Goal: Transaction & Acquisition: Purchase product/service

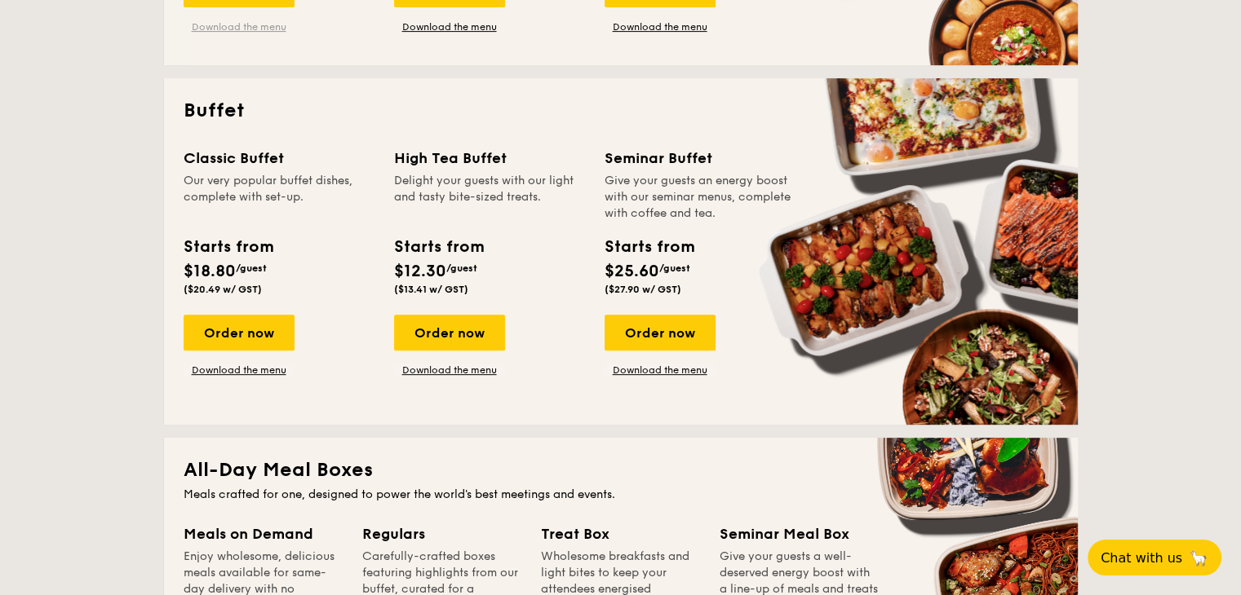
scroll to position [662, 0]
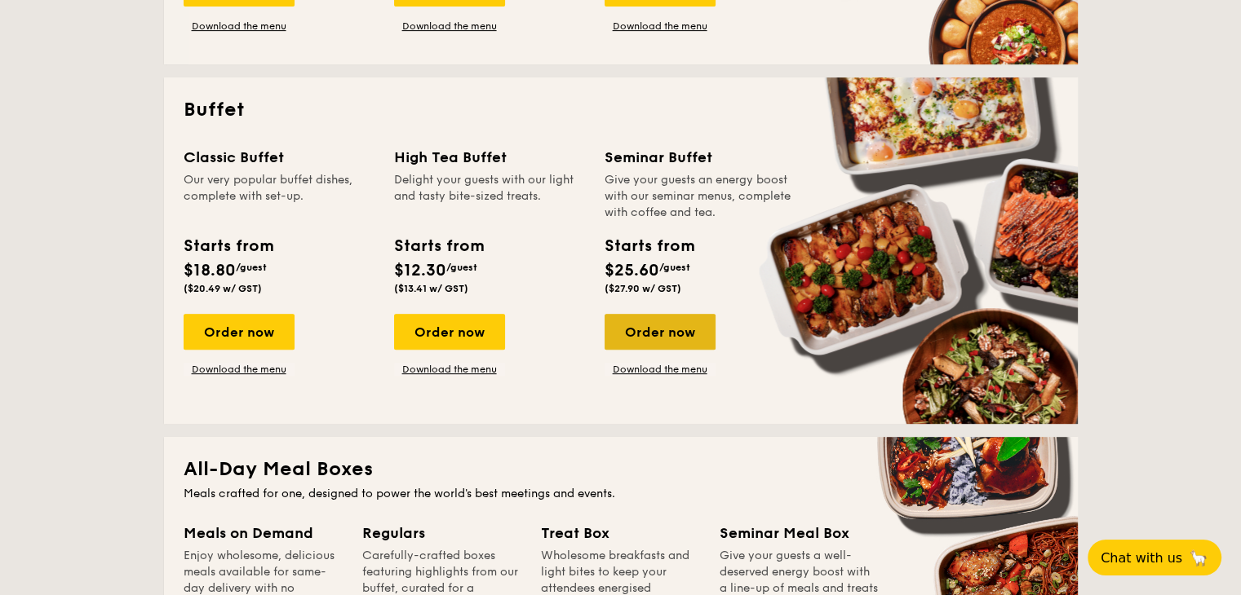
click at [653, 328] on div "Order now" at bounding box center [659, 332] width 111 height 36
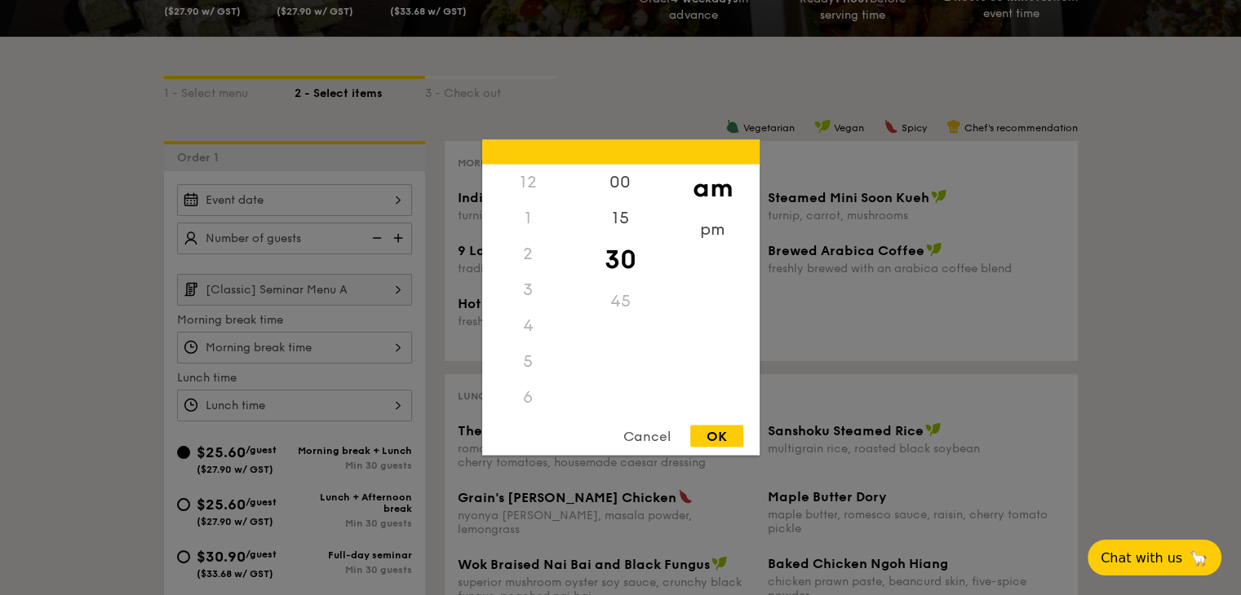
scroll to position [179, 0]
click at [394, 340] on div "12 1 2 3 4 5 6 7 8 9 10 11 00 15 30 45 am pm Cancel OK" at bounding box center [294, 348] width 235 height 32
click at [404, 340] on div at bounding box center [620, 297] width 1241 height 595
click at [395, 392] on div "12 1 2 3 4 5 6 7 8 9 10 11 00 15 30 45 am pm Cancel OK" at bounding box center [294, 406] width 235 height 32
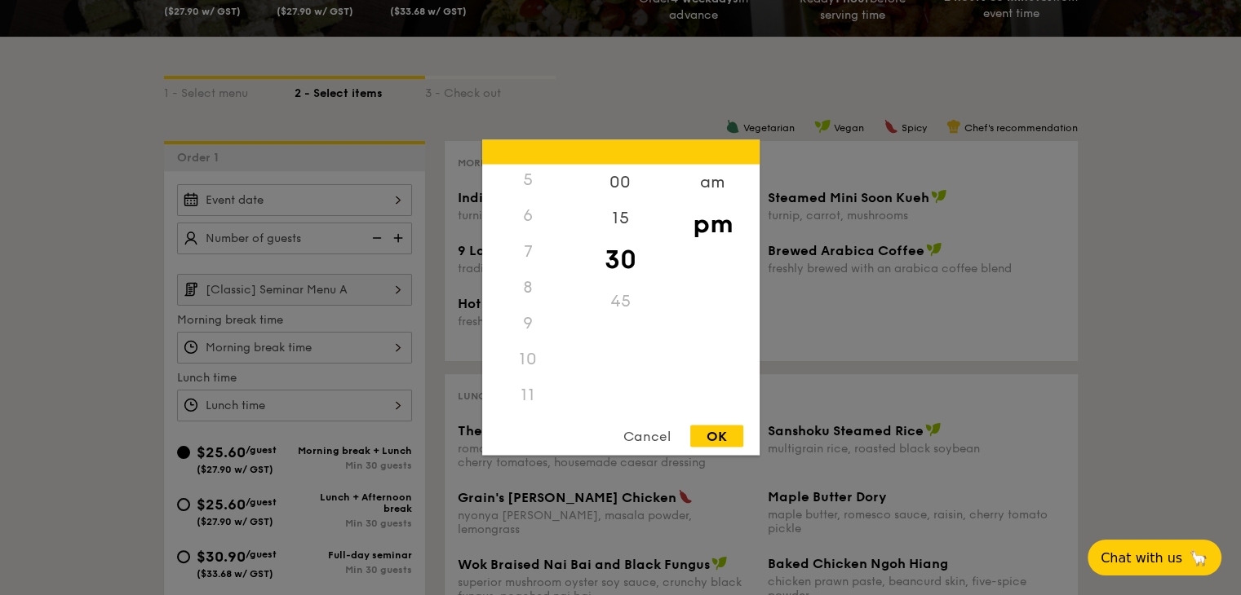
click at [529, 222] on div "6" at bounding box center [528, 216] width 92 height 36
click at [519, 212] on div "6" at bounding box center [528, 216] width 92 height 36
click at [626, 431] on div "Cancel" at bounding box center [647, 437] width 80 height 22
click at [370, 399] on div "12 1 2 3 4 5 6 7 8 9 10 11 00 15 30 45 am pm Cancel OK" at bounding box center [294, 406] width 235 height 32
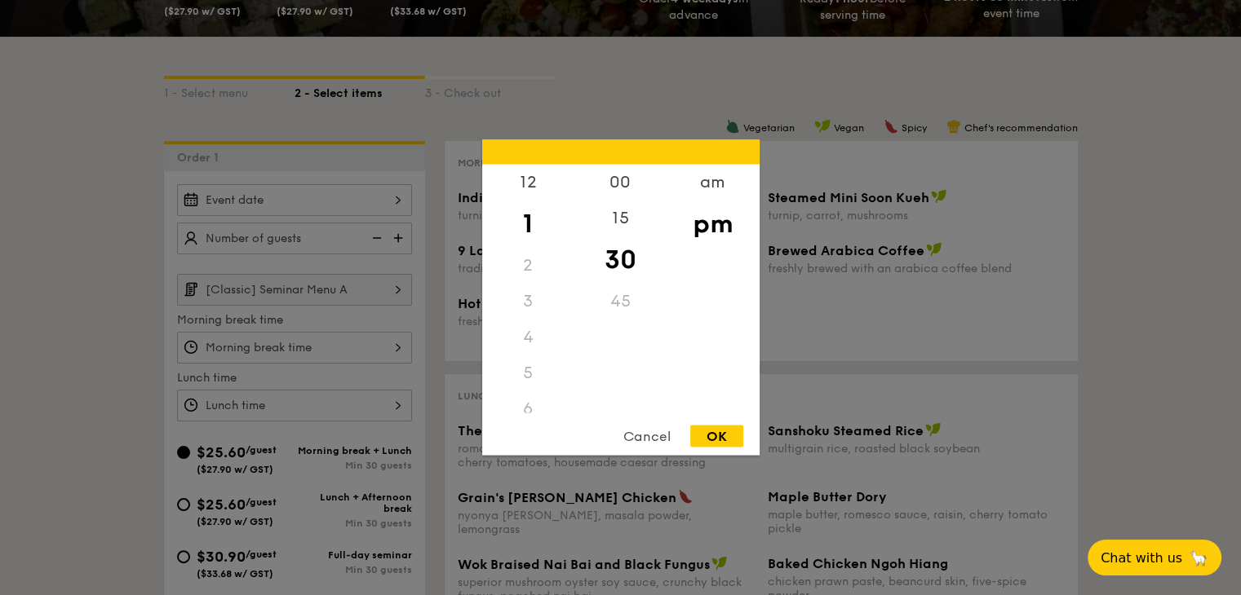
click at [643, 431] on div "Cancel" at bounding box center [647, 437] width 80 height 22
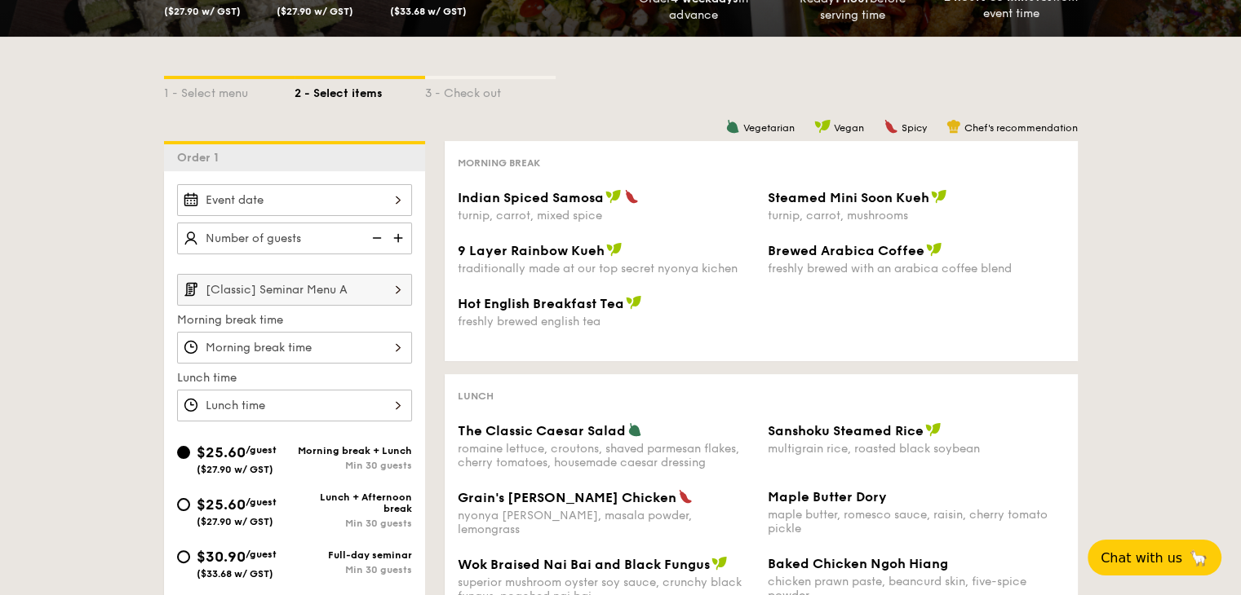
click at [382, 293] on input "[Classic] Seminar Menu A" at bounding box center [294, 290] width 235 height 32
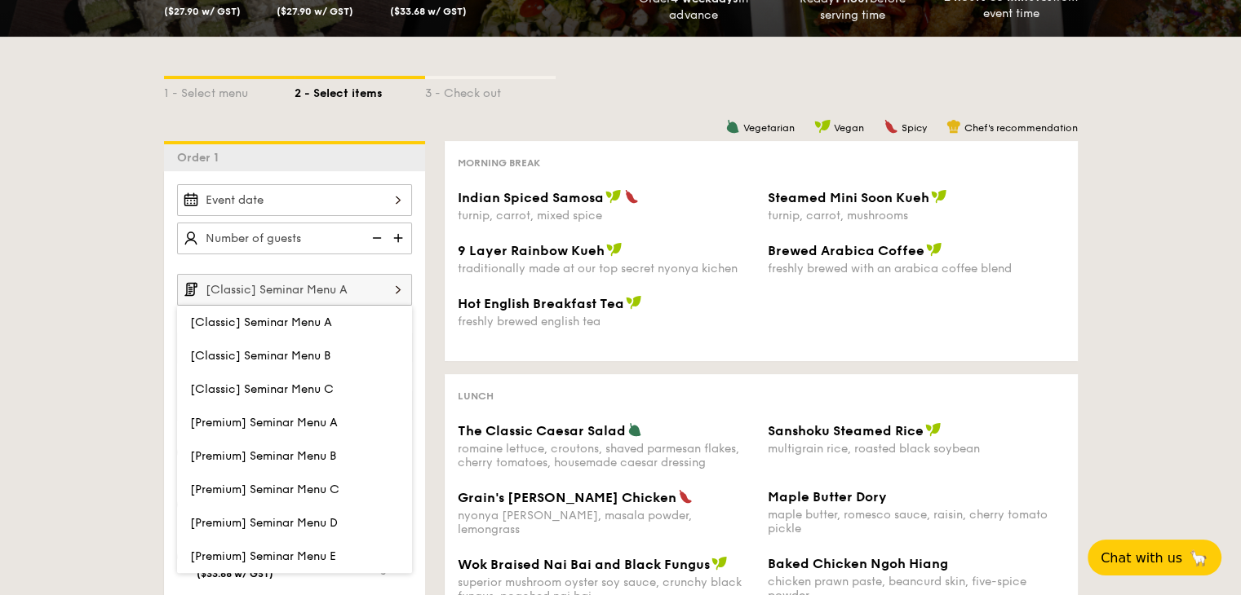
click at [382, 293] on input "[Classic] Seminar Menu A" at bounding box center [294, 290] width 235 height 32
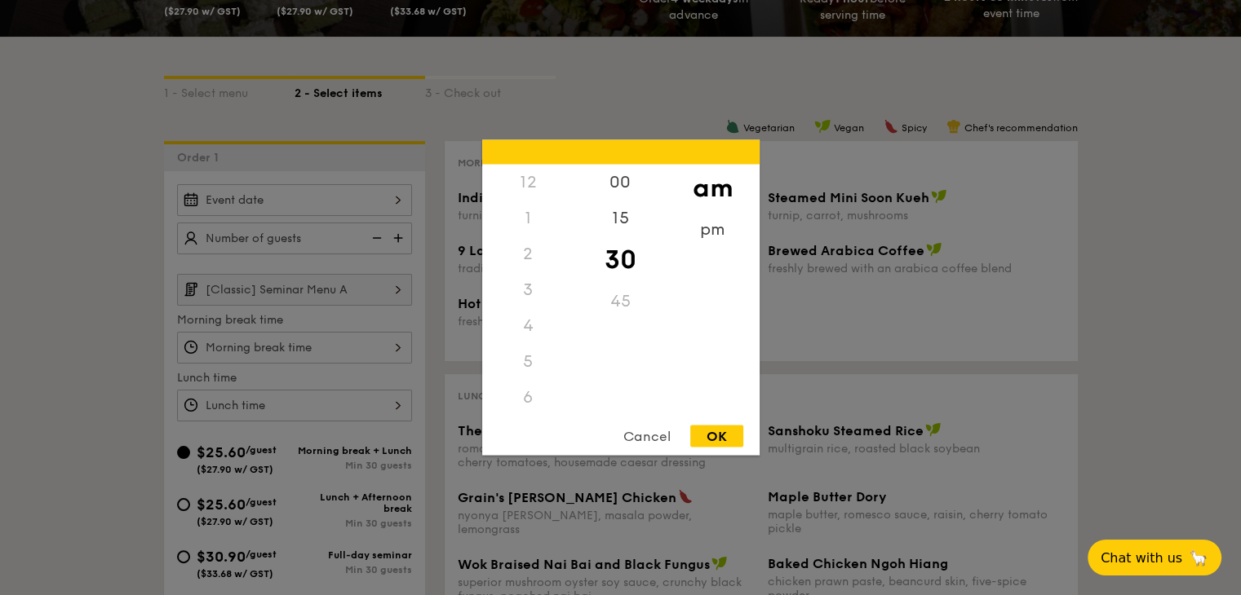
click at [378, 338] on div "12 1 2 3 4 5 6 7 8 9 10 11 00 15 30 45 am pm Cancel OK" at bounding box center [294, 348] width 235 height 32
click at [533, 308] on div "6" at bounding box center [528, 320] width 92 height 36
click at [529, 316] on div "6" at bounding box center [528, 320] width 92 height 36
click at [617, 427] on div "Cancel" at bounding box center [647, 437] width 80 height 22
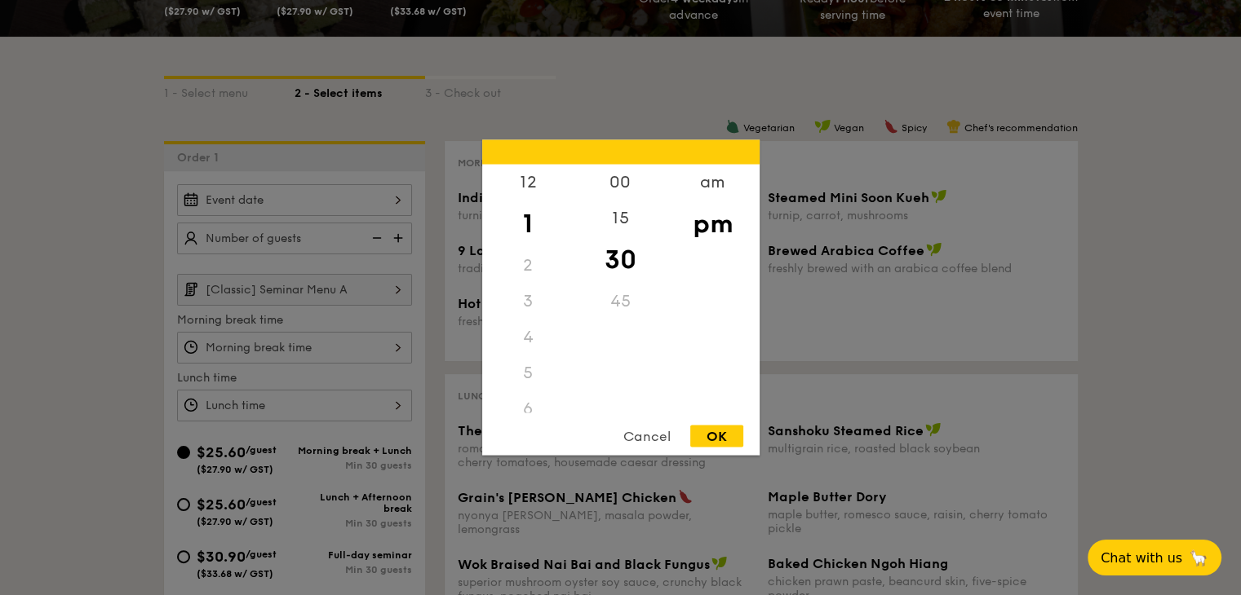
click at [393, 402] on div "12 1 2 3 4 5 6 7 8 9 10 11 00 15 30 45 am pm Cancel OK" at bounding box center [294, 406] width 235 height 32
click at [393, 402] on div at bounding box center [620, 297] width 1241 height 595
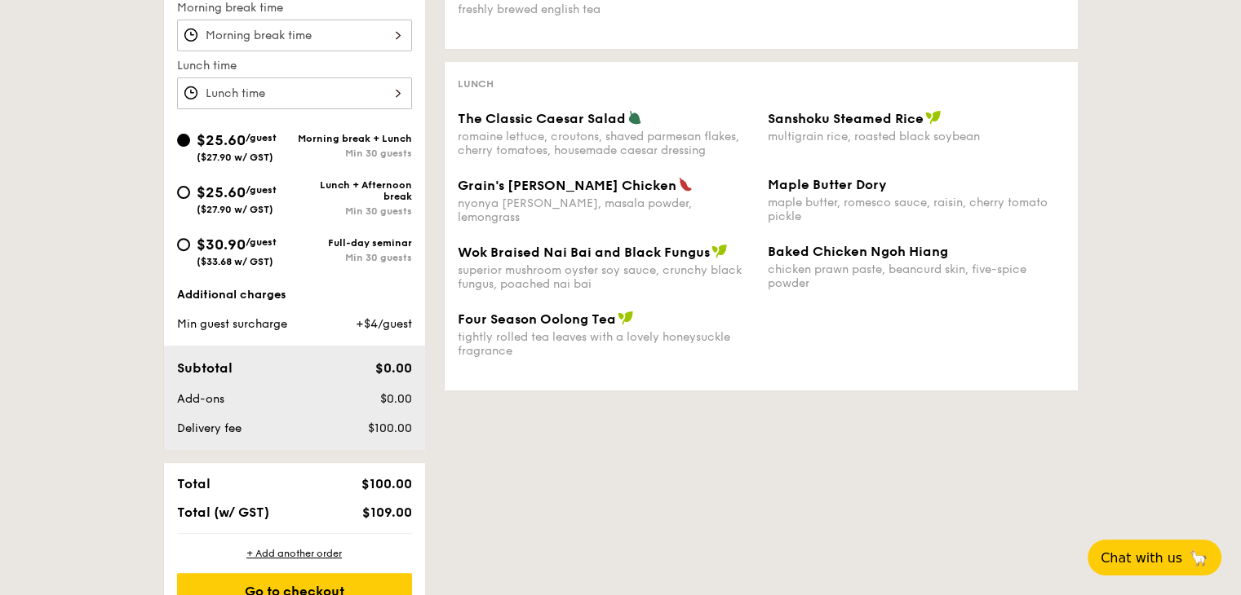
scroll to position [570, 0]
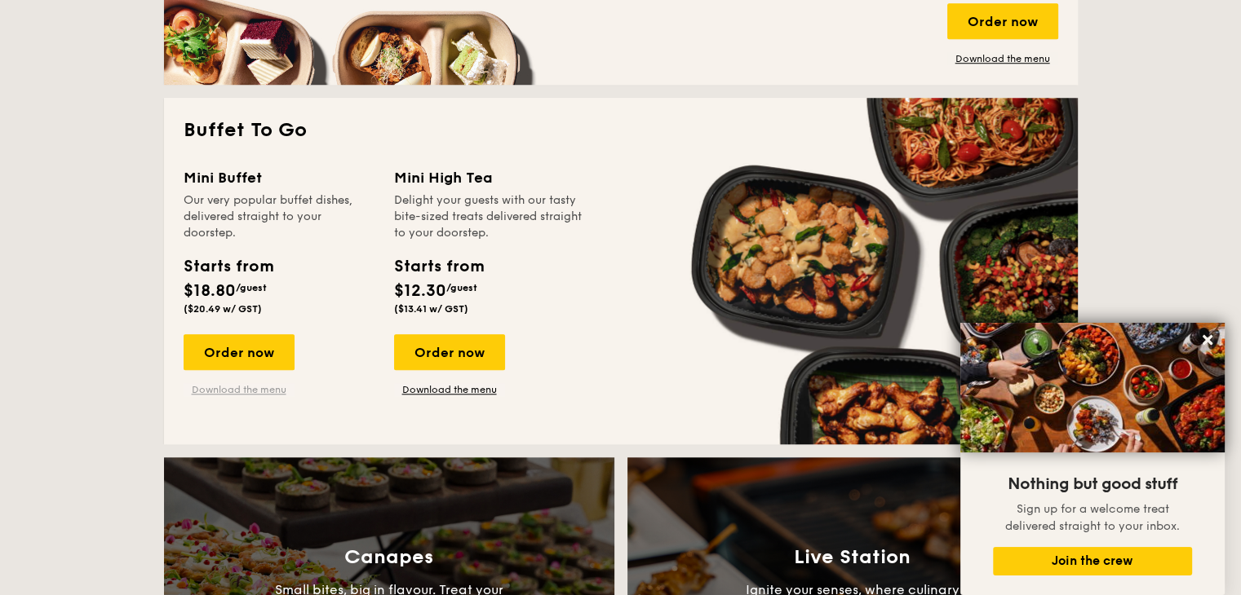
scroll to position [1360, 0]
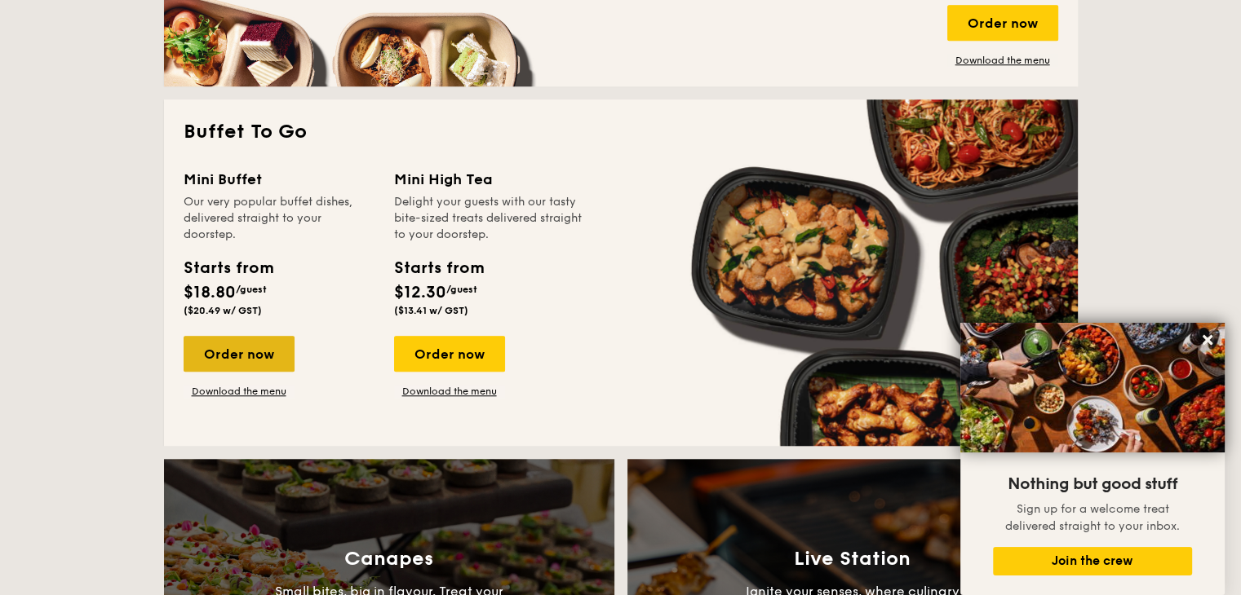
click at [258, 360] on div "Order now" at bounding box center [239, 354] width 111 height 36
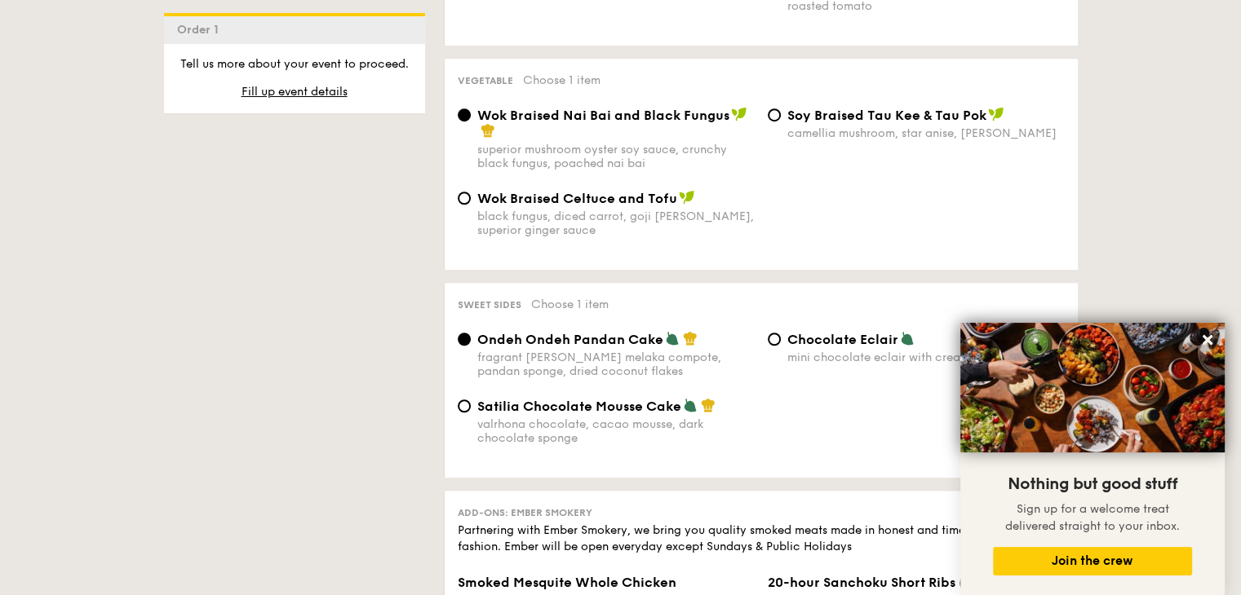
scroll to position [1233, 0]
